Goal: Feedback & Contribution: Leave review/rating

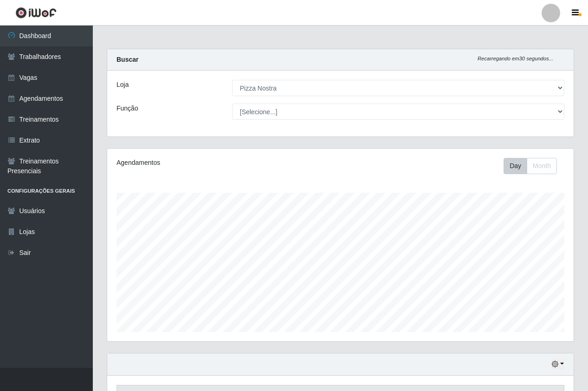
select select "337"
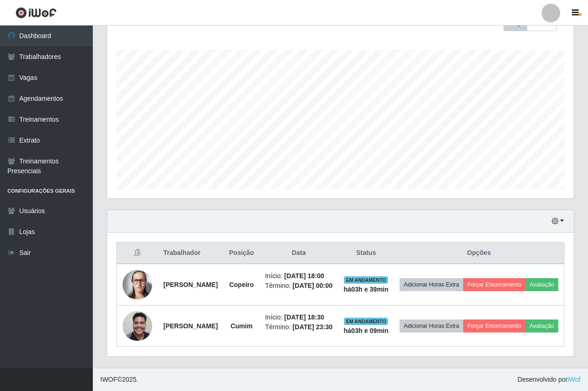
scroll to position [193, 466]
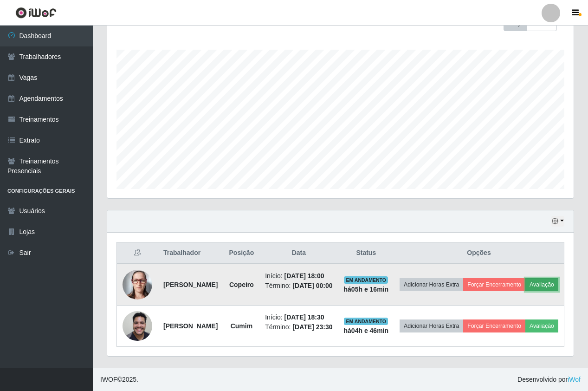
click at [525, 281] on button "Avaliação" at bounding box center [541, 284] width 33 height 13
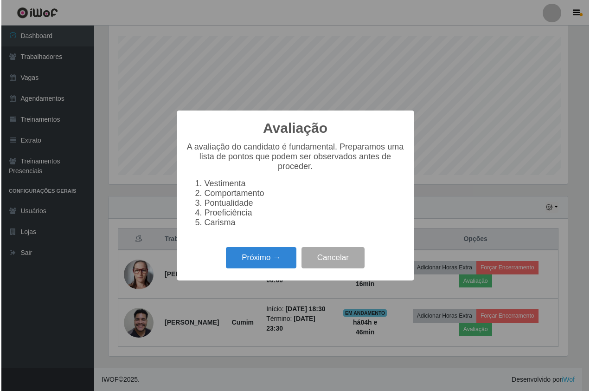
scroll to position [193, 462]
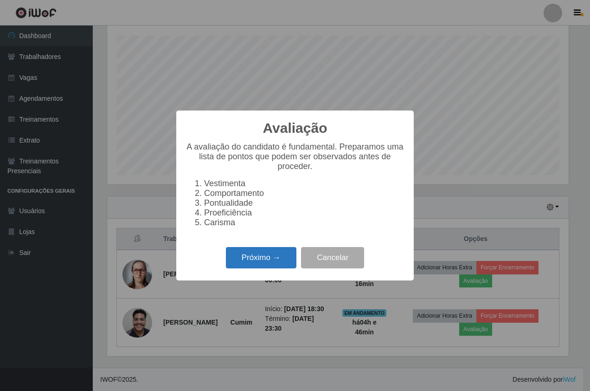
click at [243, 269] on button "Próximo →" at bounding box center [261, 258] width 71 height 22
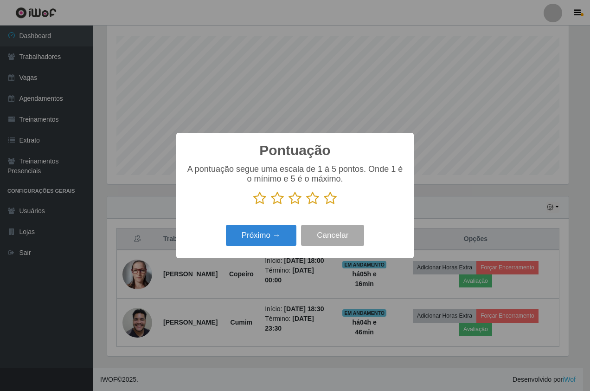
click at [335, 195] on icon at bounding box center [330, 198] width 13 height 14
click at [324, 205] on input "radio" at bounding box center [324, 205] width 0 height 0
click at [288, 230] on button "Próximo →" at bounding box center [261, 236] width 71 height 22
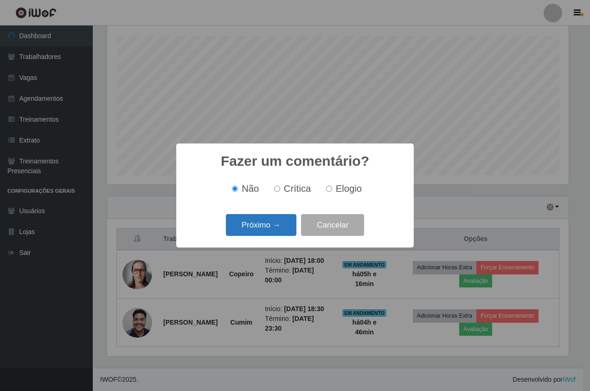
click at [259, 230] on button "Próximo →" at bounding box center [261, 225] width 71 height 22
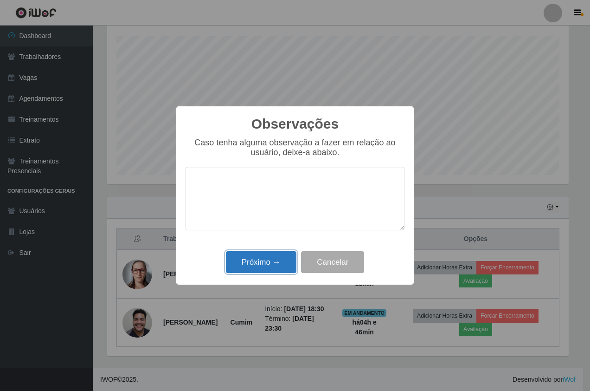
click at [267, 267] on button "Próximo →" at bounding box center [261, 262] width 71 height 22
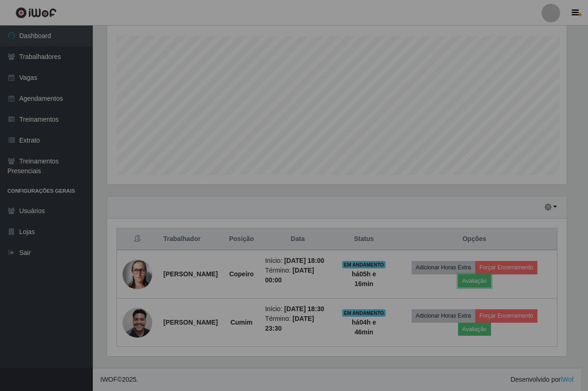
scroll to position [193, 466]
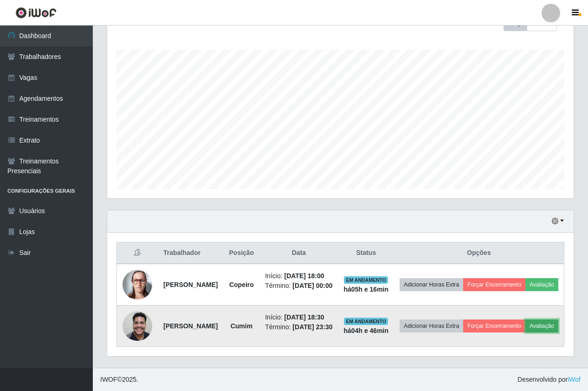
click at [525, 332] on button "Avaliação" at bounding box center [541, 325] width 33 height 13
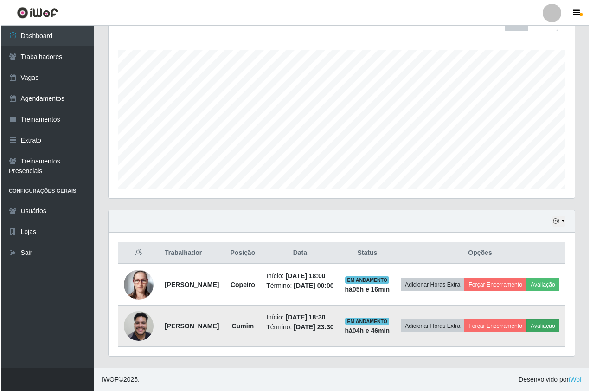
scroll to position [193, 462]
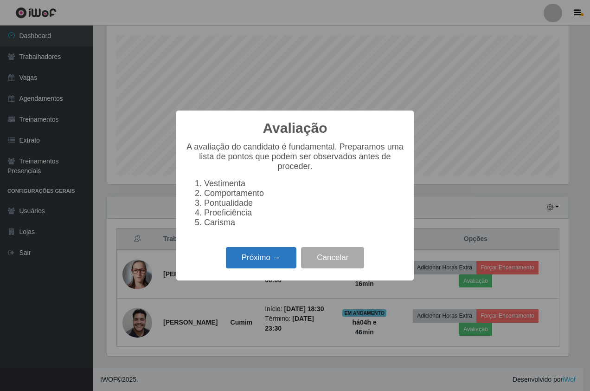
click at [272, 268] on button "Próximo →" at bounding box center [261, 258] width 71 height 22
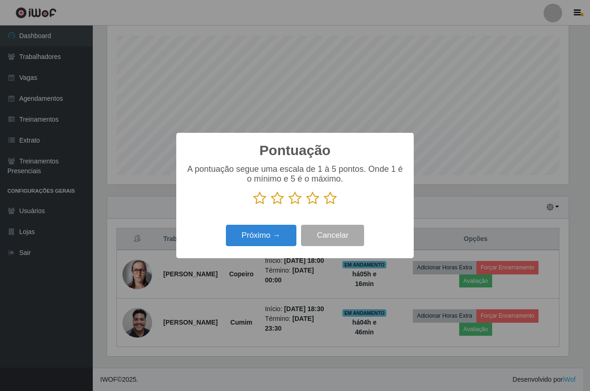
click at [326, 202] on icon at bounding box center [330, 198] width 13 height 14
click at [324, 205] on input "radio" at bounding box center [324, 205] width 0 height 0
click at [285, 232] on button "Próximo →" at bounding box center [261, 236] width 71 height 22
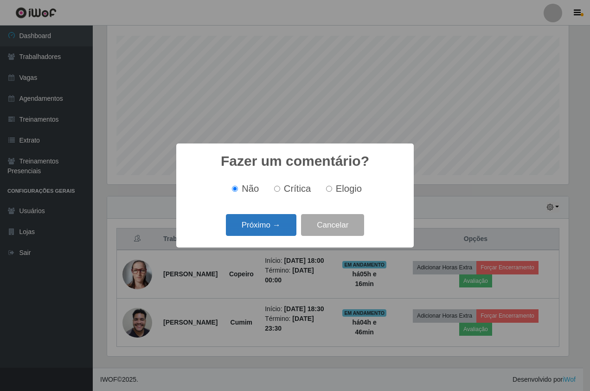
click at [284, 225] on button "Próximo →" at bounding box center [261, 225] width 71 height 22
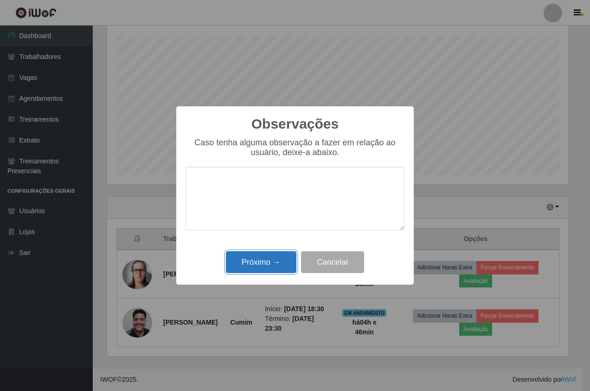
click at [278, 268] on button "Próximo →" at bounding box center [261, 262] width 71 height 22
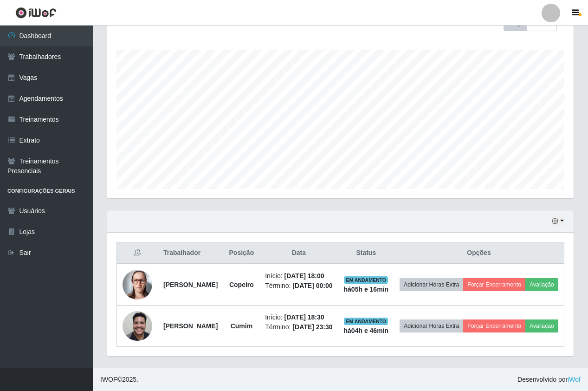
scroll to position [143, 0]
